Goal: Find specific page/section: Find specific page/section

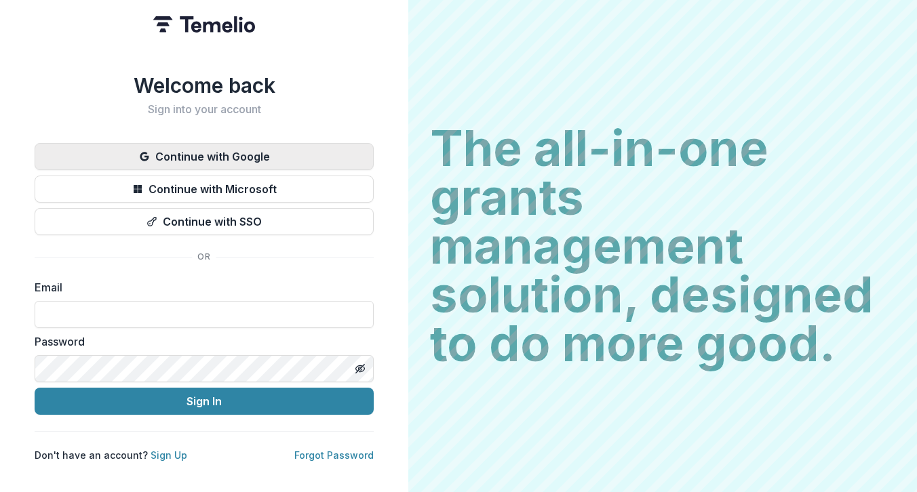
click at [269, 143] on button "Continue with Google" at bounding box center [204, 156] width 339 height 27
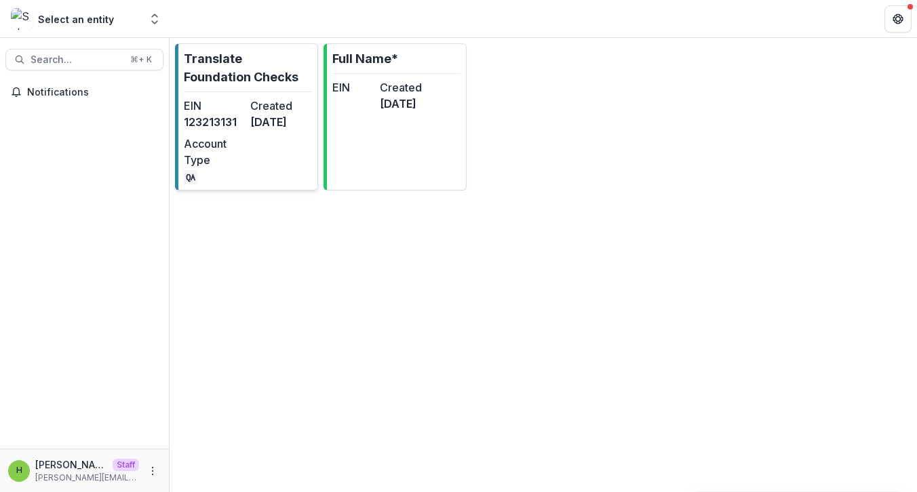
click at [243, 105] on dt "EIN" at bounding box center [214, 106] width 61 height 16
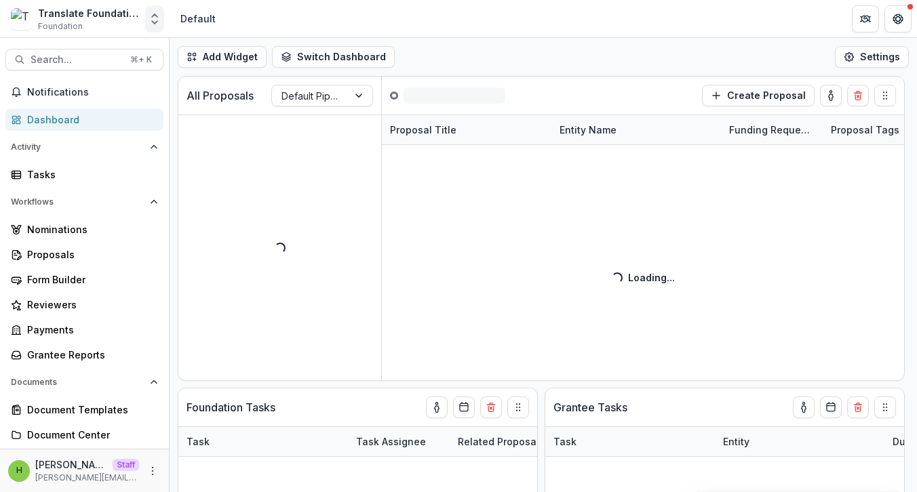
click at [153, 26] on button "Open entity switcher" at bounding box center [154, 18] width 19 height 27
